Goal: Task Accomplishment & Management: Manage account settings

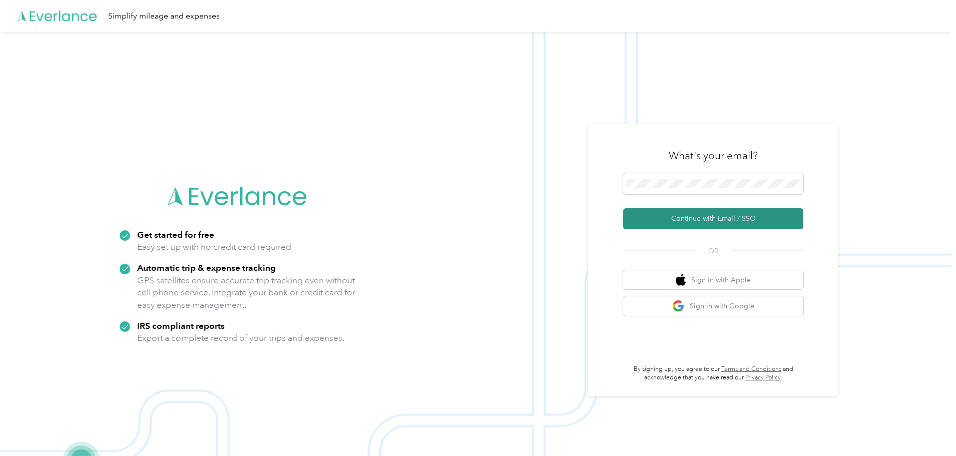
click at [719, 217] on button "Continue with Email / SSO" at bounding box center [713, 218] width 180 height 21
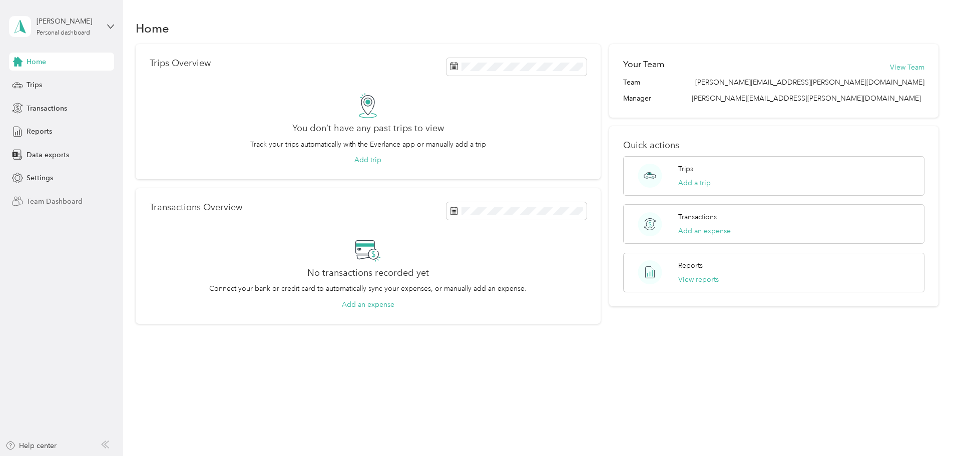
click at [55, 198] on span "Team Dashboard" at bounding box center [55, 201] width 56 height 11
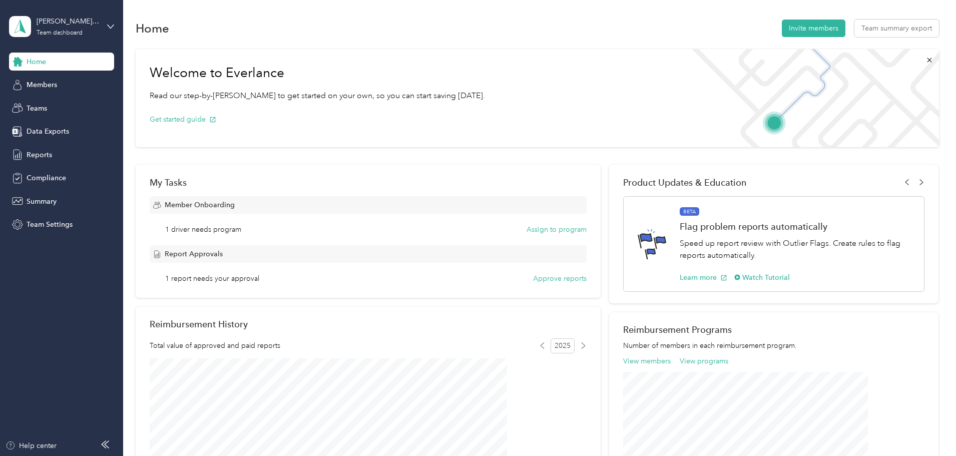
click at [115, 25] on aside "[PERSON_NAME][EMAIL_ADDRESS][PERSON_NAME][DOMAIN_NAME] Team dashboard Home Memb…" at bounding box center [61, 228] width 123 height 456
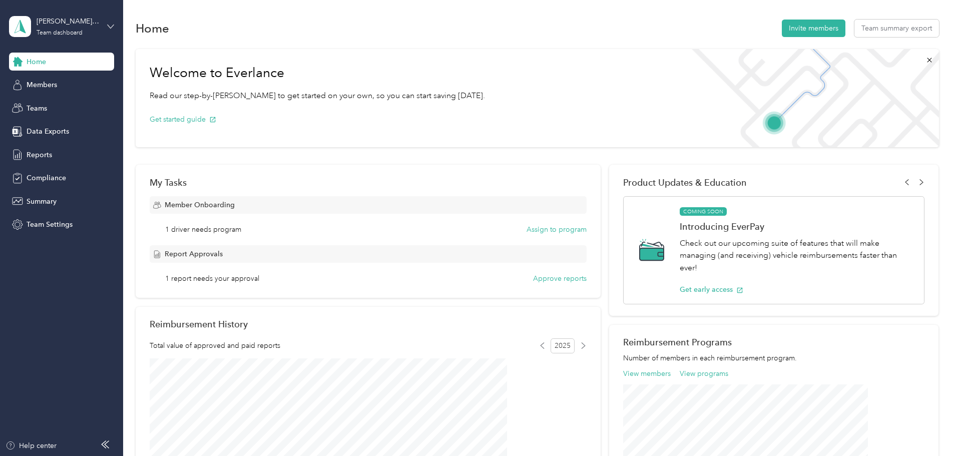
click at [112, 24] on icon at bounding box center [110, 26] width 7 height 7
drag, startPoint x: 413, startPoint y: 30, endPoint x: 423, endPoint y: 37, distance: 12.4
click at [413, 30] on div "Home Invite members Team summary export" at bounding box center [537, 28] width 803 height 21
click at [56, 86] on span "Members" at bounding box center [42, 85] width 31 height 11
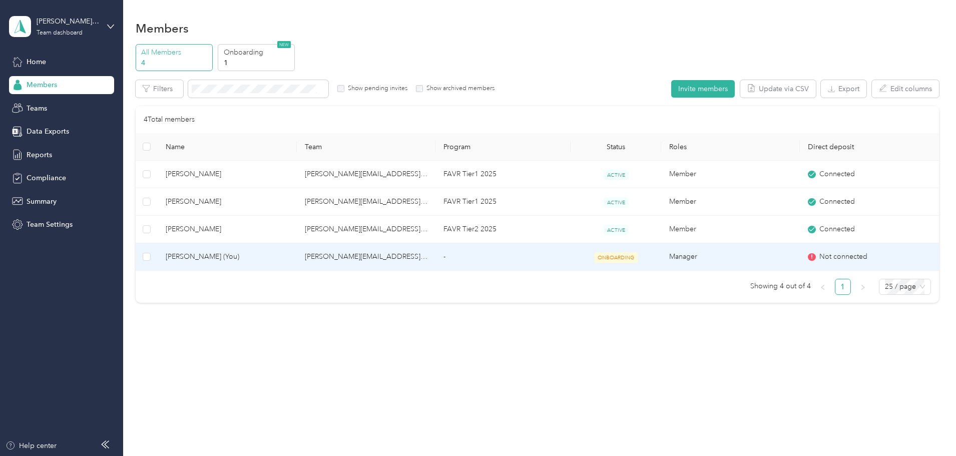
click at [621, 257] on span "ONBOARDING" at bounding box center [616, 257] width 44 height 11
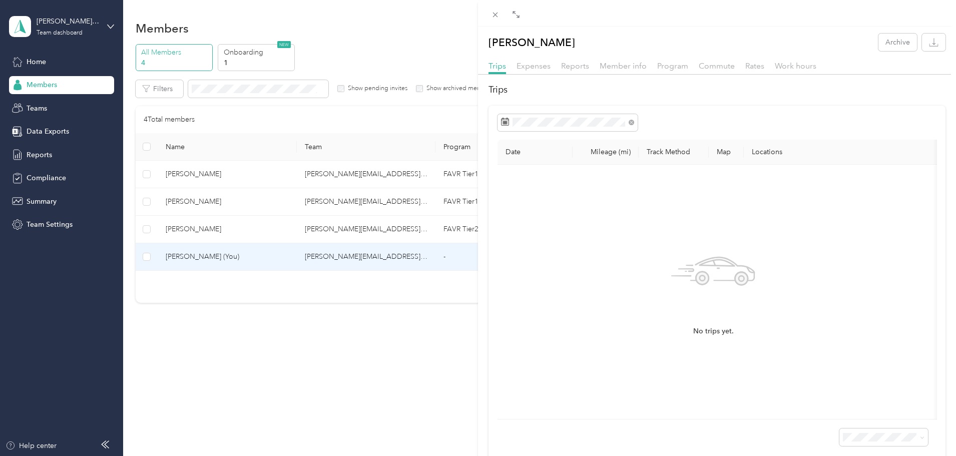
click at [534, 61] on div "Expenses" at bounding box center [533, 66] width 34 height 13
click at [581, 67] on span "Reports" at bounding box center [575, 66] width 28 height 10
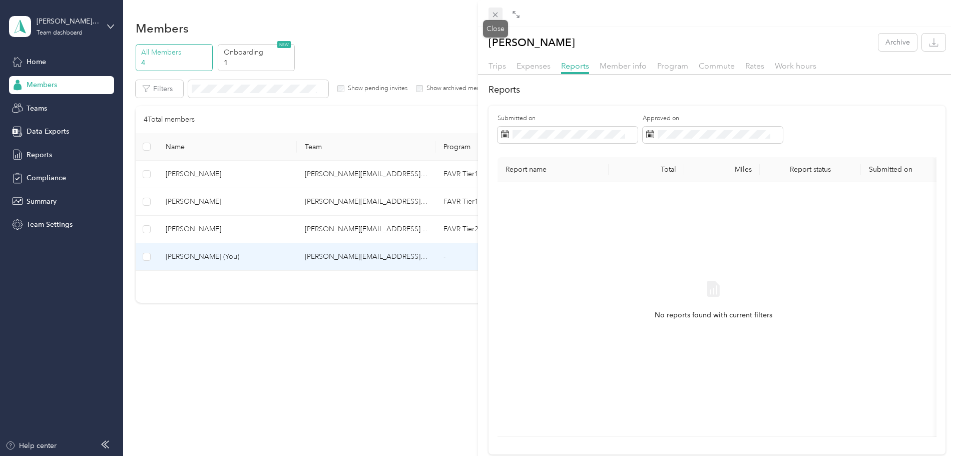
click at [499, 14] on icon at bounding box center [495, 15] width 9 height 9
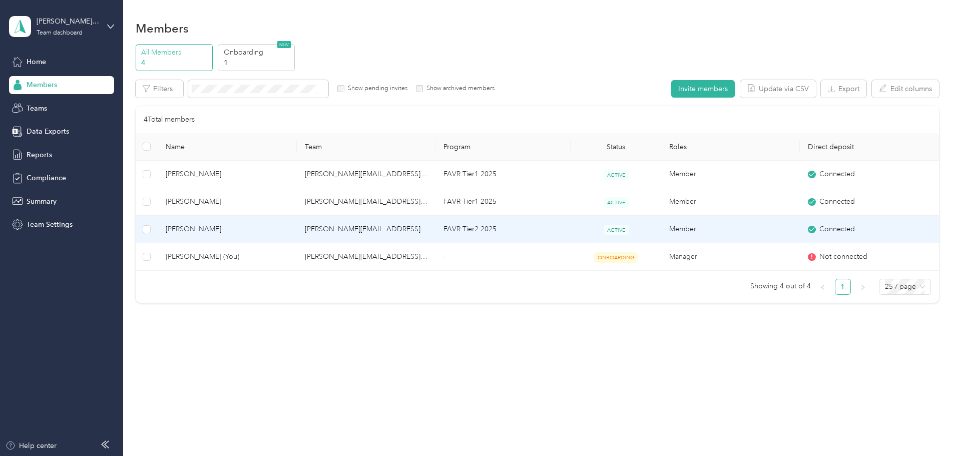
click at [288, 231] on span "[PERSON_NAME]" at bounding box center [227, 229] width 123 height 11
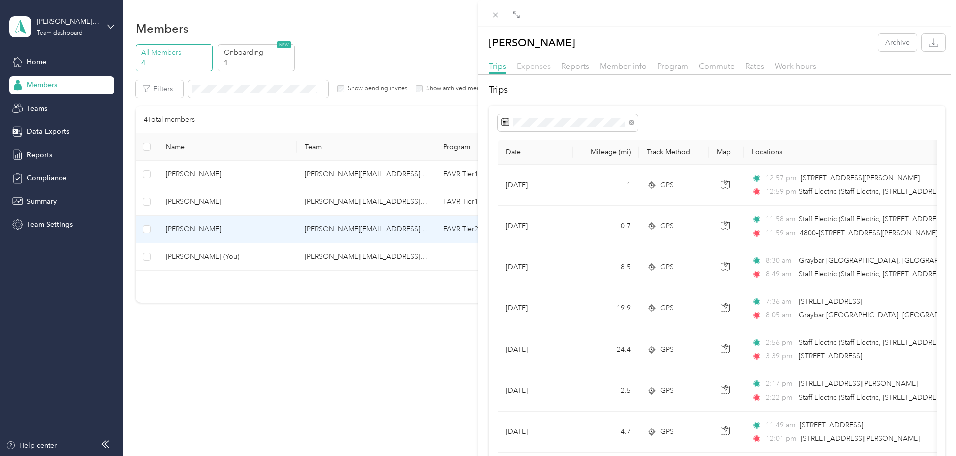
click at [533, 65] on span "Expenses" at bounding box center [533, 66] width 34 height 10
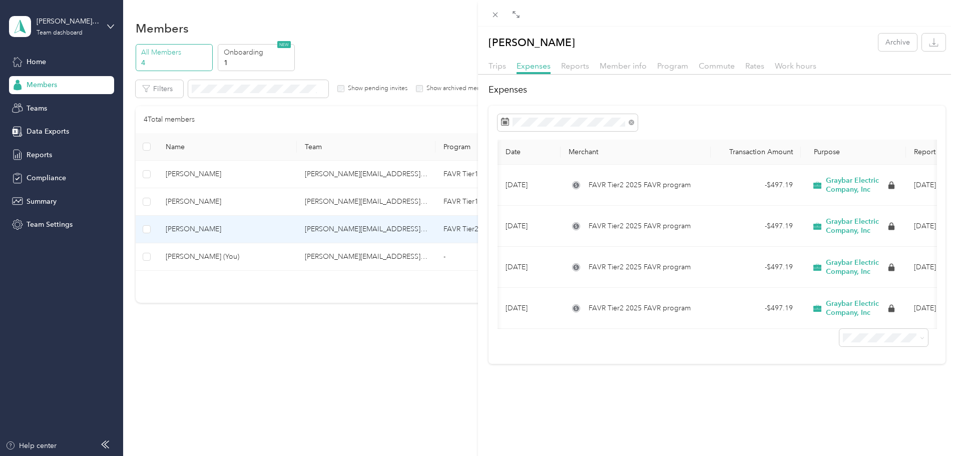
scroll to position [0, 77]
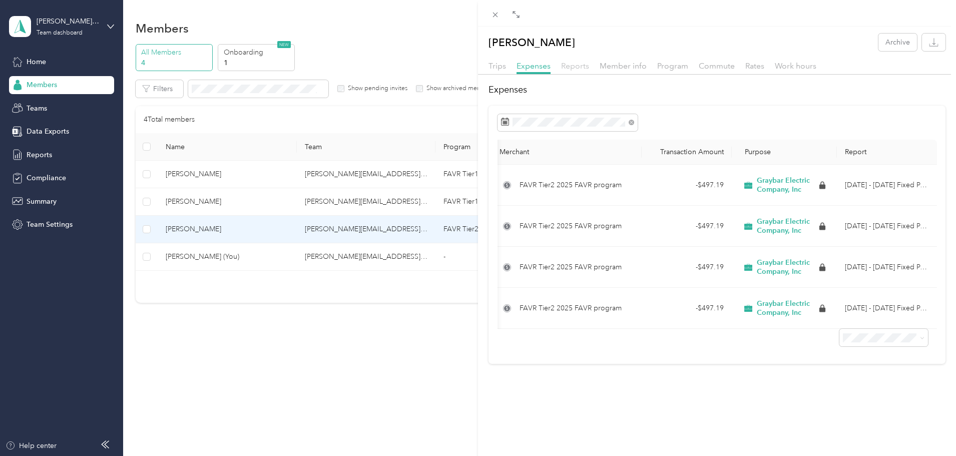
click at [582, 68] on span "Reports" at bounding box center [575, 66] width 28 height 10
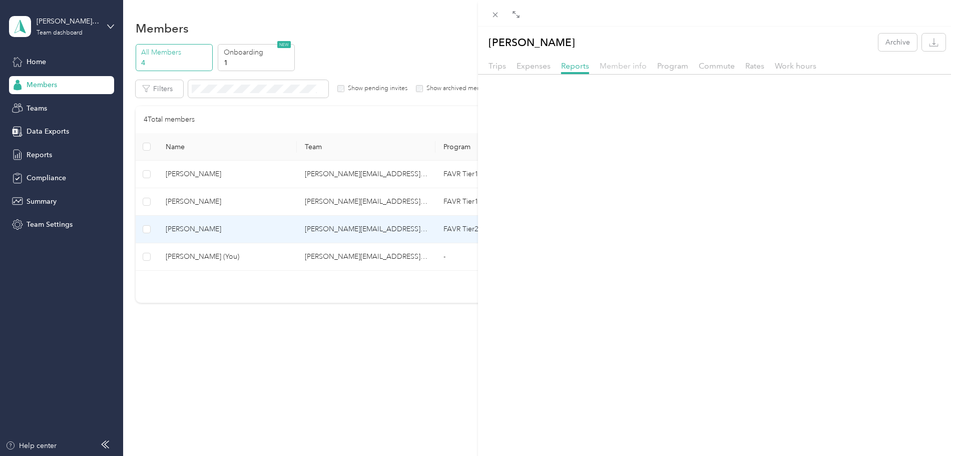
click at [623, 70] on span "Member info" at bounding box center [623, 66] width 47 height 10
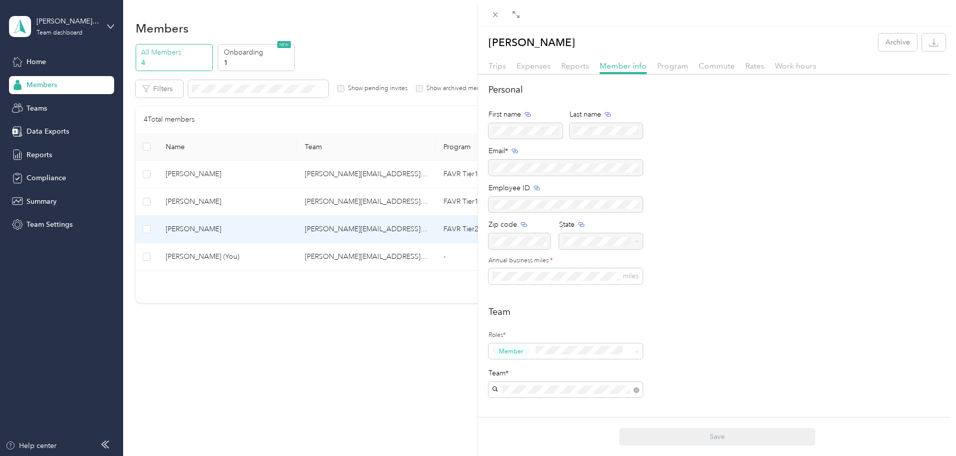
drag, startPoint x: 674, startPoint y: 66, endPoint x: 691, endPoint y: 67, distance: 16.5
click at [675, 66] on span "Program" at bounding box center [672, 66] width 31 height 10
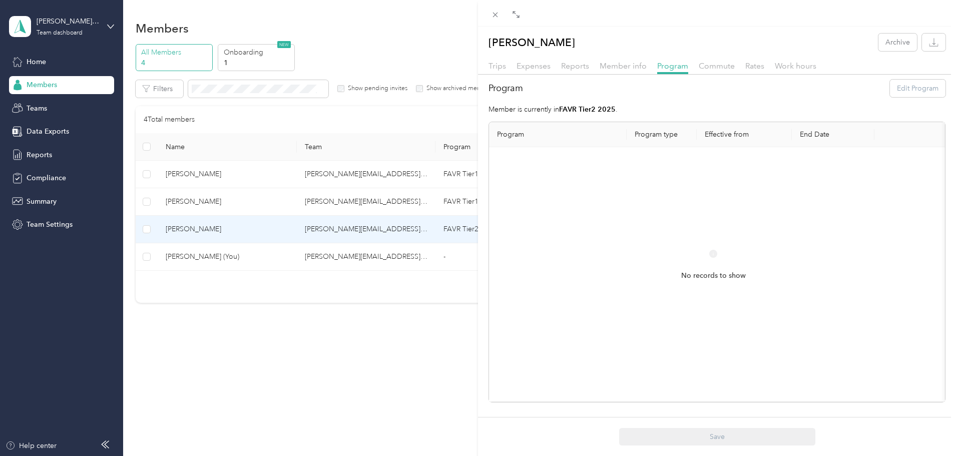
click at [320, 318] on div "Brad Campbell Archive Trips Expenses Reports Member info Program Commute Rates …" at bounding box center [478, 228] width 956 height 456
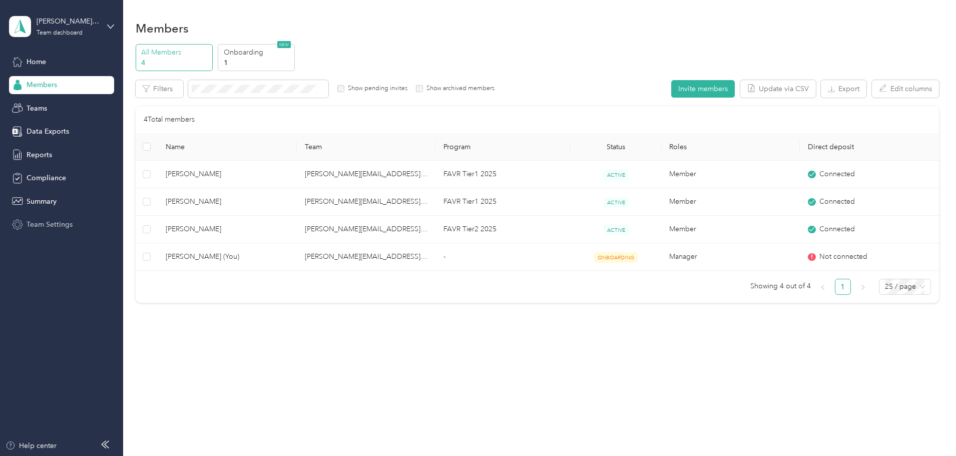
click at [66, 225] on span "Team Settings" at bounding box center [50, 224] width 46 height 11
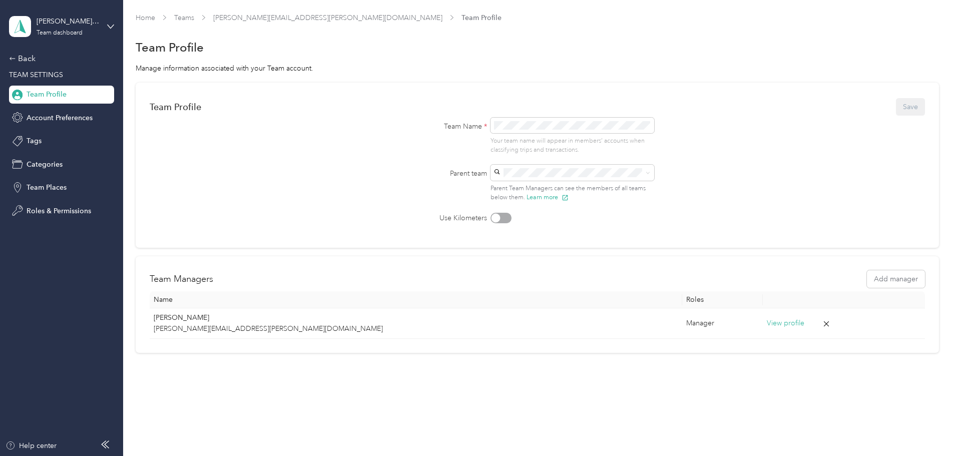
click at [726, 170] on form "Team Profile Save Team Name * Your team name will appear in members’ accounts w…" at bounding box center [537, 160] width 775 height 127
click at [8, 58] on aside "Kevin.Rose@graybar.com Team dashboard Back TEAM SETTINGS Team Profile Account P…" at bounding box center [61, 228] width 123 height 456
click at [12, 59] on icon at bounding box center [13, 58] width 6 height 3
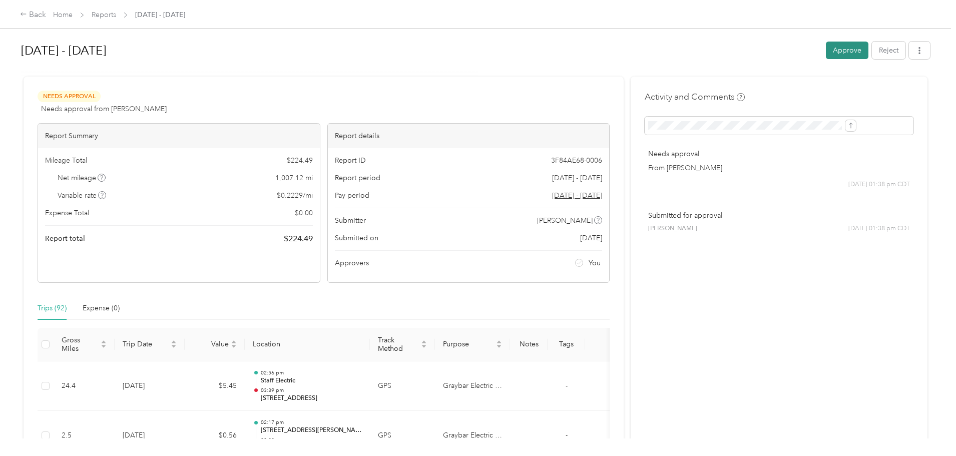
click at [826, 52] on button "Approve" at bounding box center [847, 51] width 43 height 18
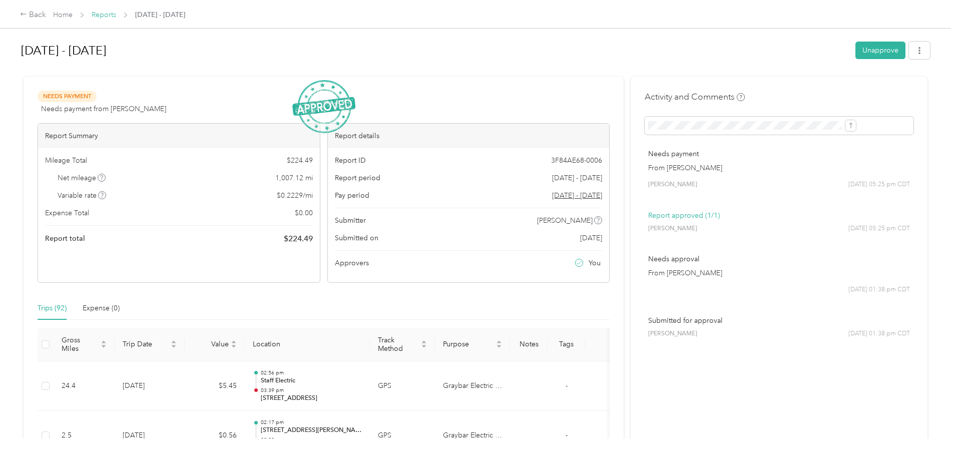
click at [116, 14] on link "Reports" at bounding box center [104, 15] width 25 height 9
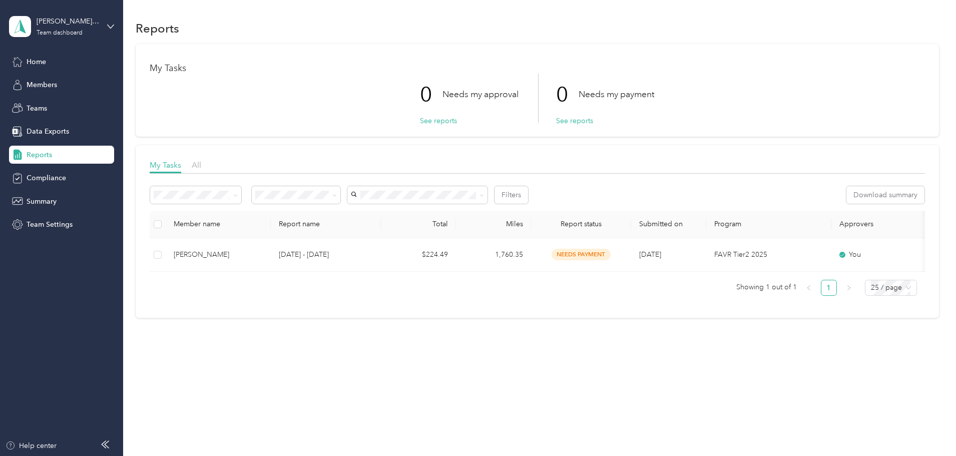
click at [201, 164] on span "All" at bounding box center [197, 165] width 10 height 10
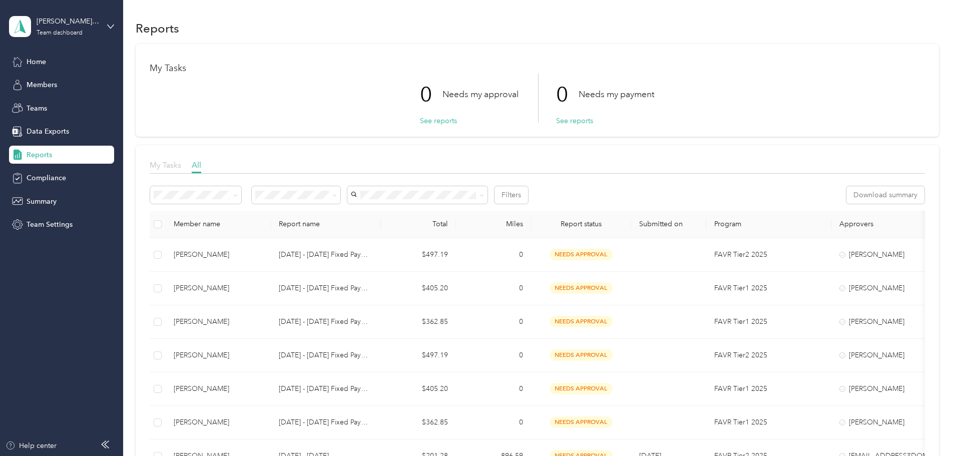
click at [181, 166] on span "My Tasks" at bounding box center [166, 165] width 32 height 10
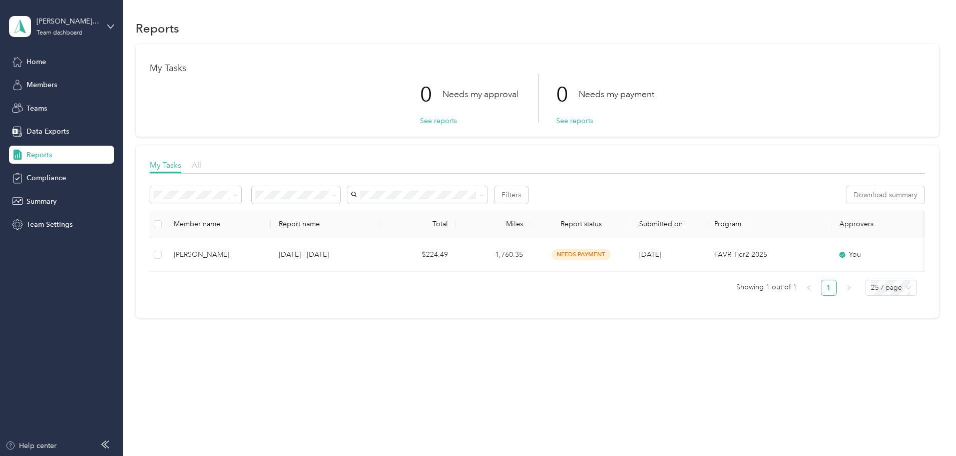
click at [201, 168] on span "All" at bounding box center [197, 165] width 10 height 10
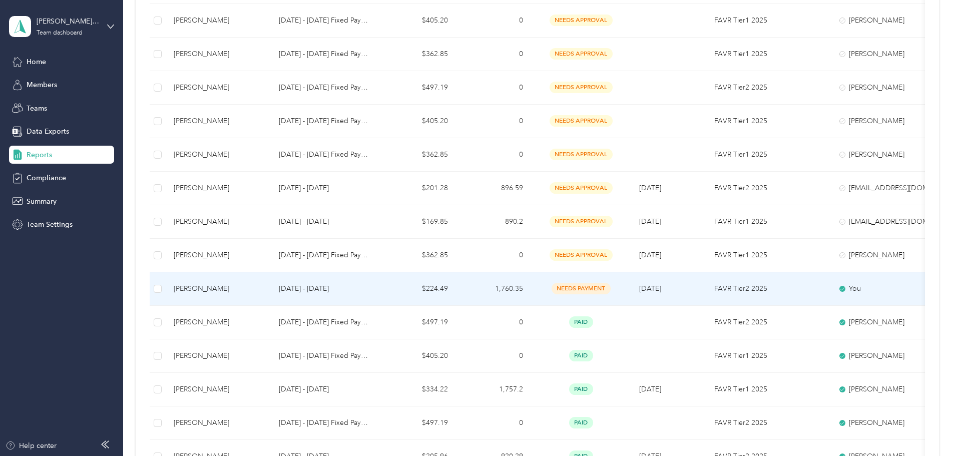
scroll to position [250, 0]
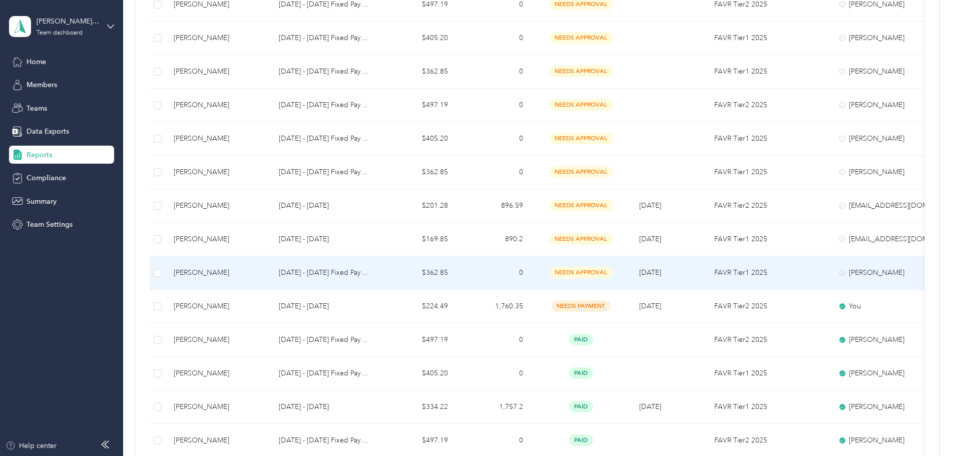
click at [373, 271] on p "[DATE] - [DATE] Fixed Payment" at bounding box center [326, 272] width 94 height 11
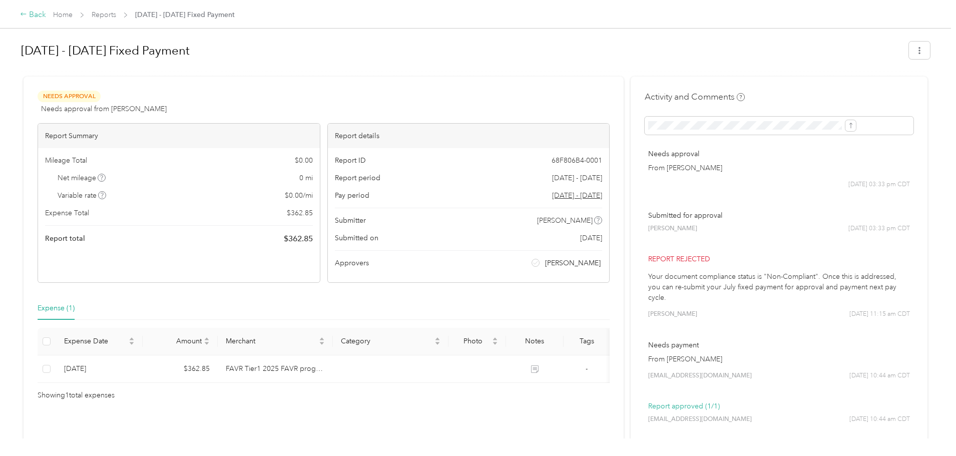
click at [27, 14] on icon at bounding box center [23, 14] width 7 height 7
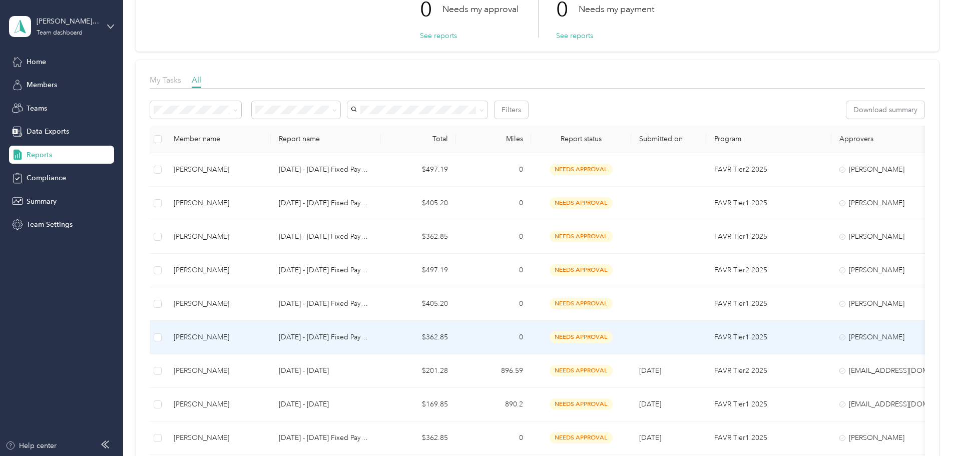
scroll to position [100, 0]
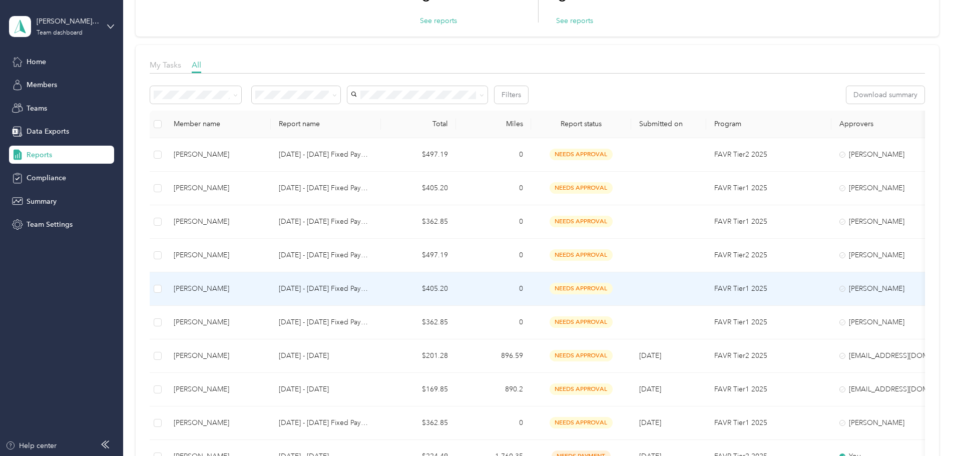
click at [373, 287] on p "[DATE] - [DATE] Fixed Payment" at bounding box center [326, 288] width 94 height 11
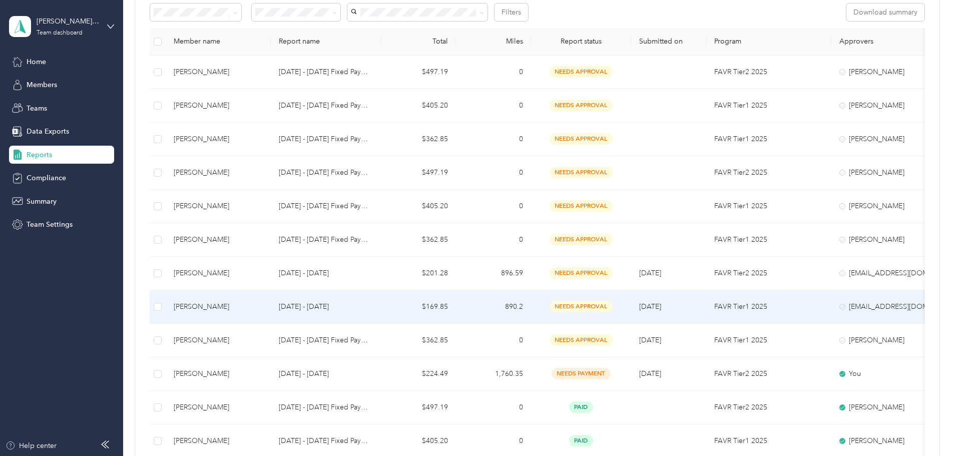
scroll to position [200, 0]
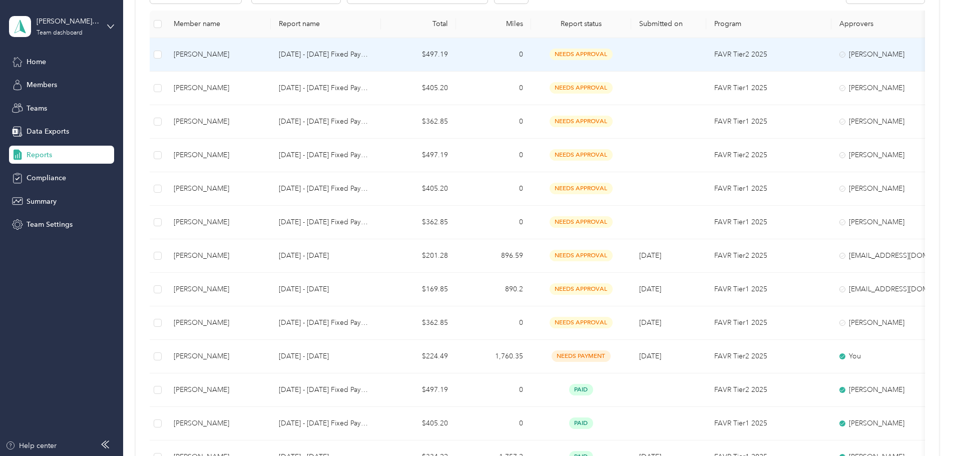
click at [263, 52] on div "[PERSON_NAME]" at bounding box center [218, 54] width 89 height 11
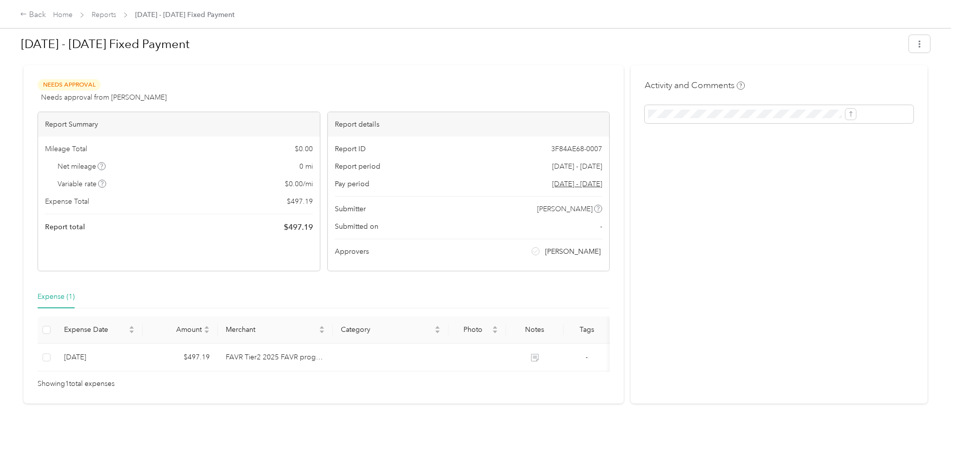
scroll to position [27, 0]
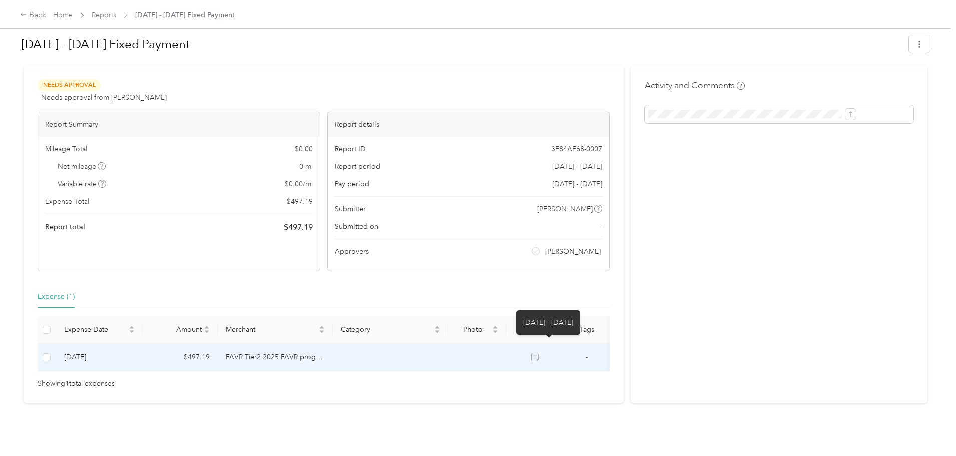
click at [538, 354] on icon at bounding box center [535, 358] width 8 height 8
